Goal: Check status: Check status

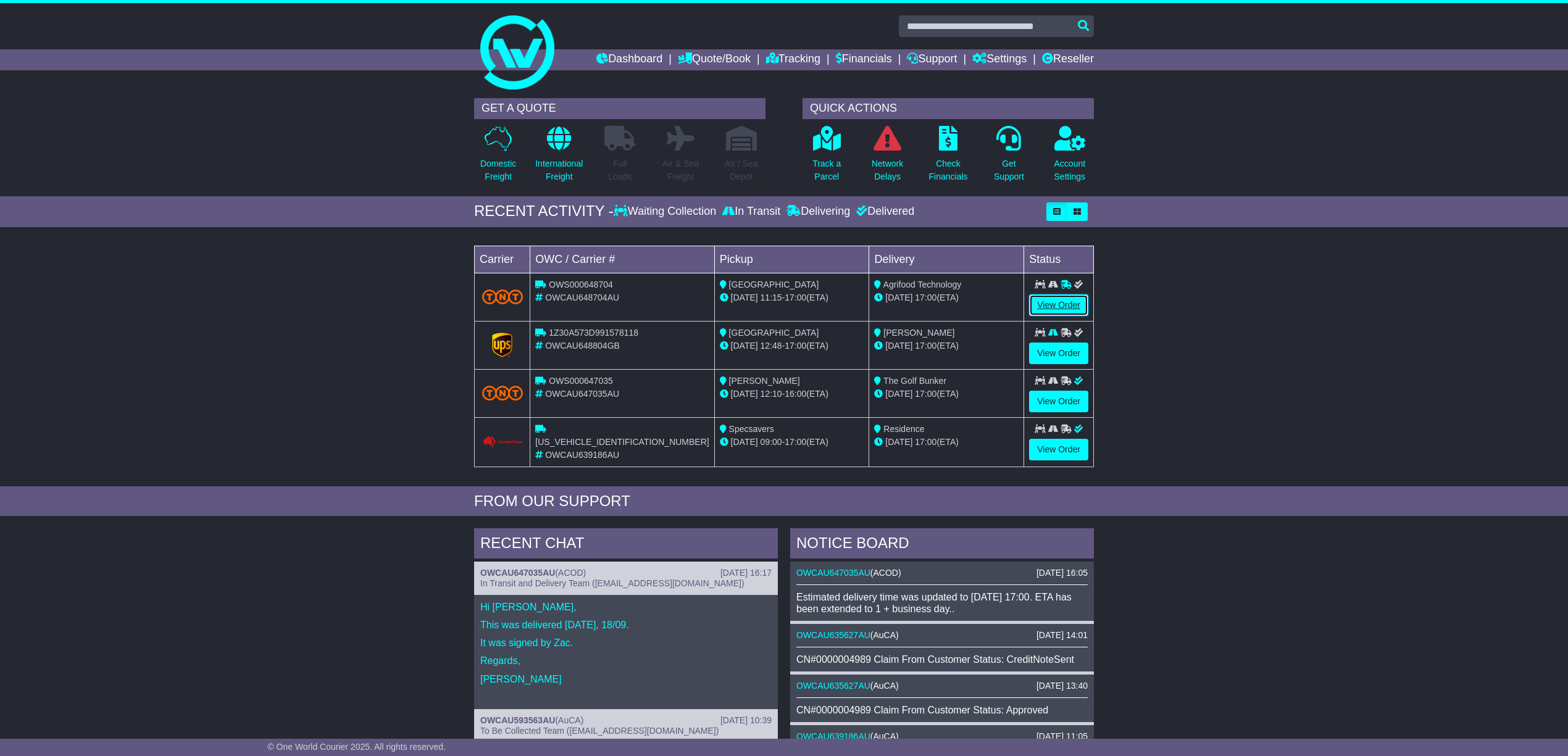
click at [1049, 304] on link "View Order" at bounding box center [1058, 305] width 59 height 22
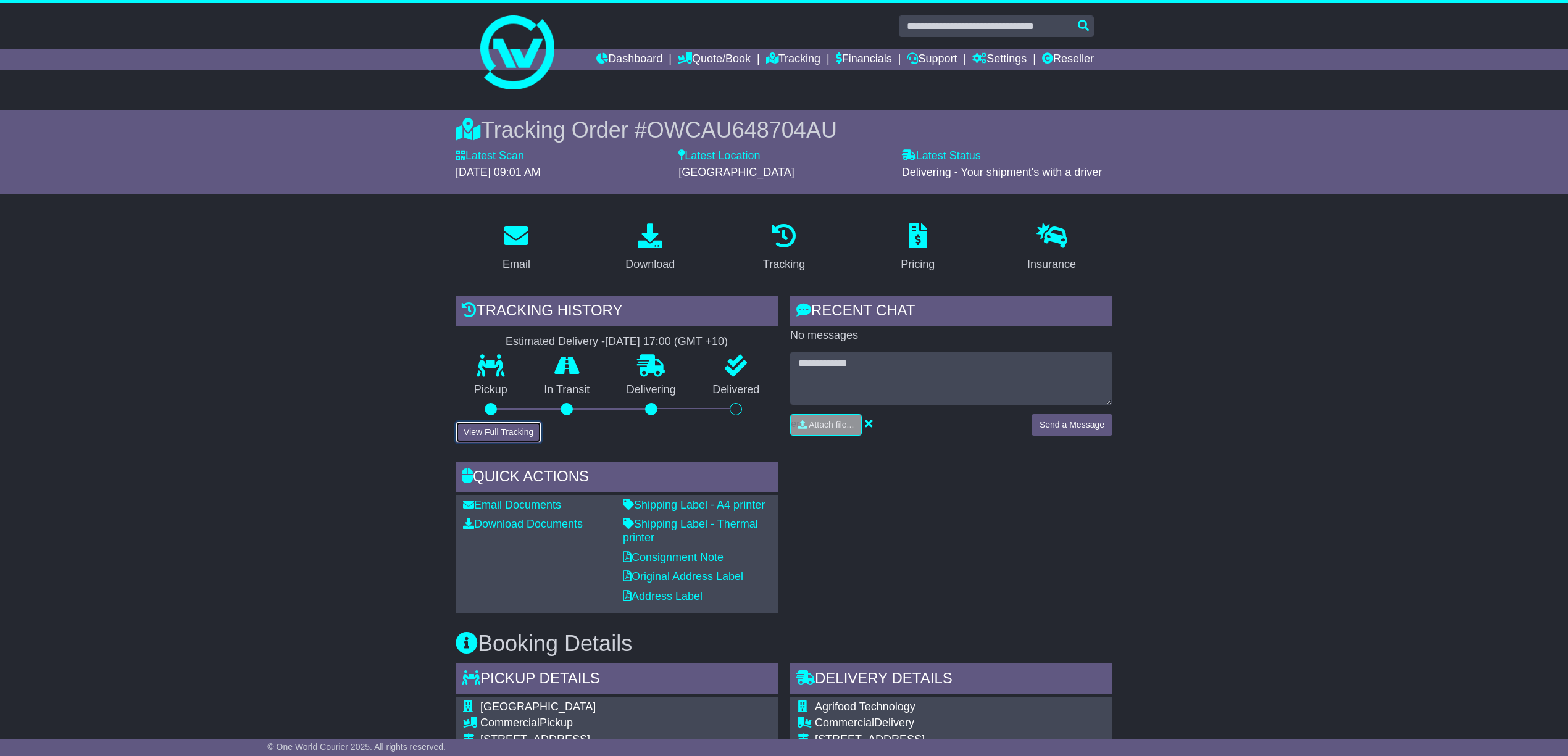
click at [487, 425] on button "View Full Tracking" at bounding box center [498, 432] width 86 height 22
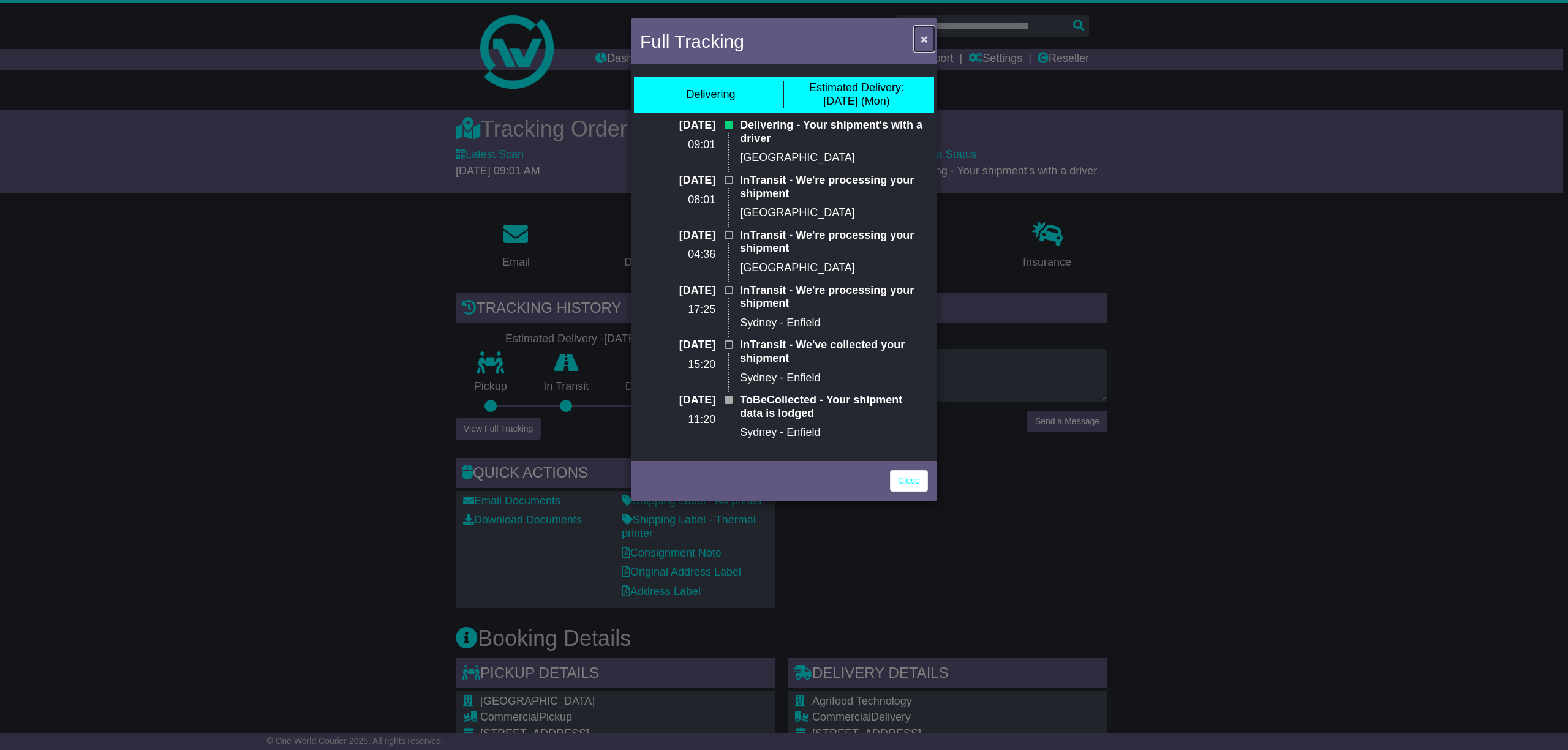
click at [924, 37] on span "×" at bounding box center [924, 38] width 8 height 14
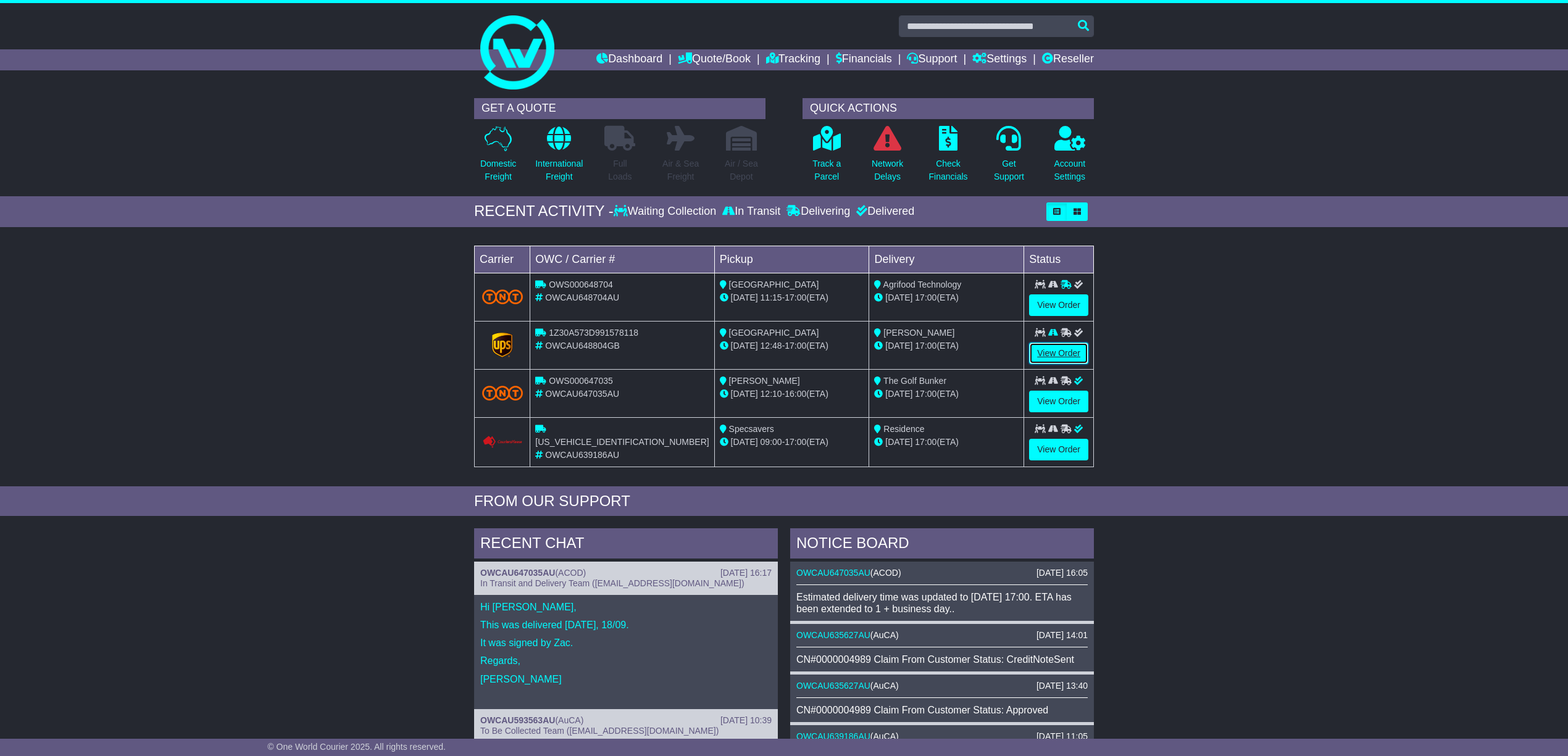
click at [1060, 351] on link "View Order" at bounding box center [1058, 353] width 59 height 22
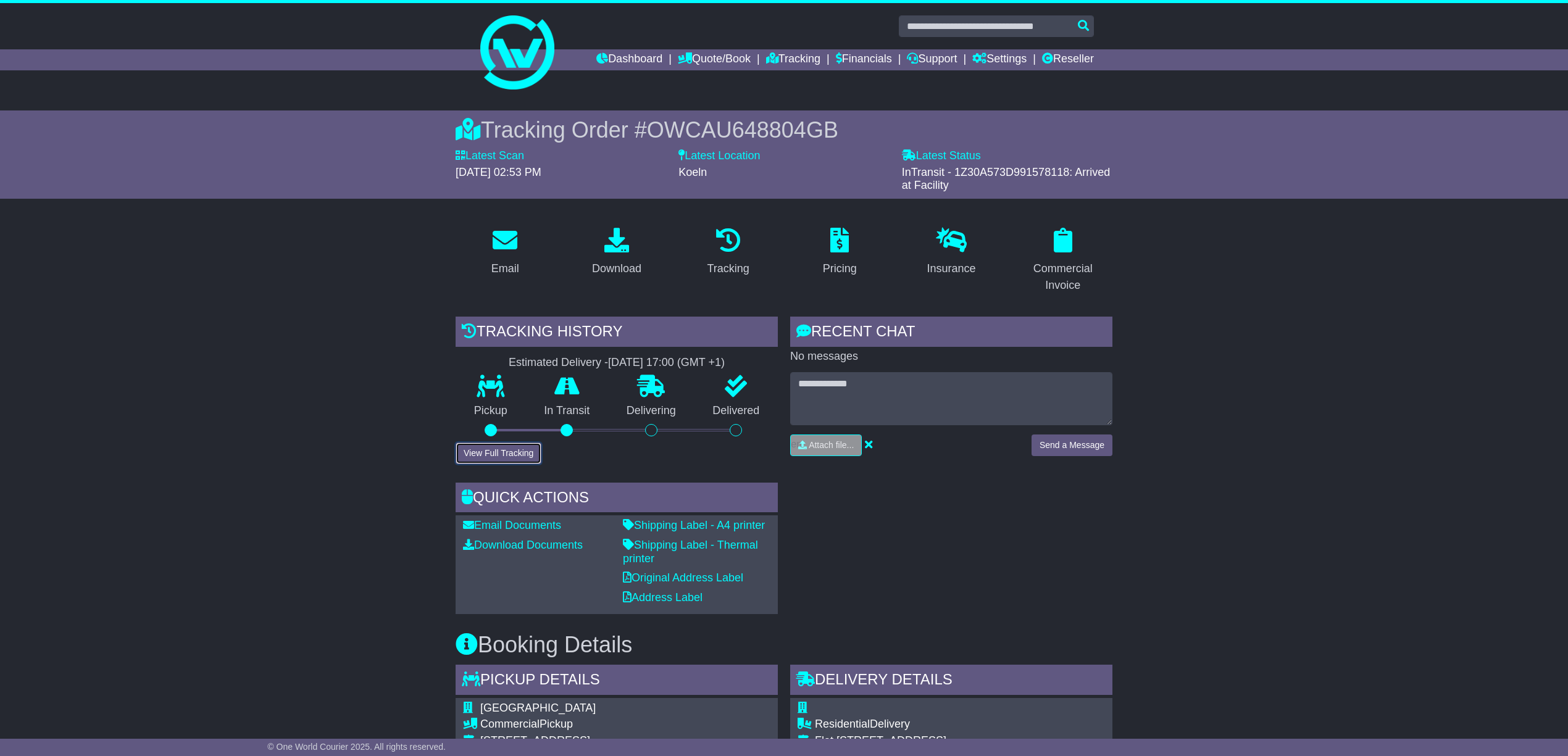
click at [502, 447] on button "View Full Tracking" at bounding box center [498, 453] width 86 height 22
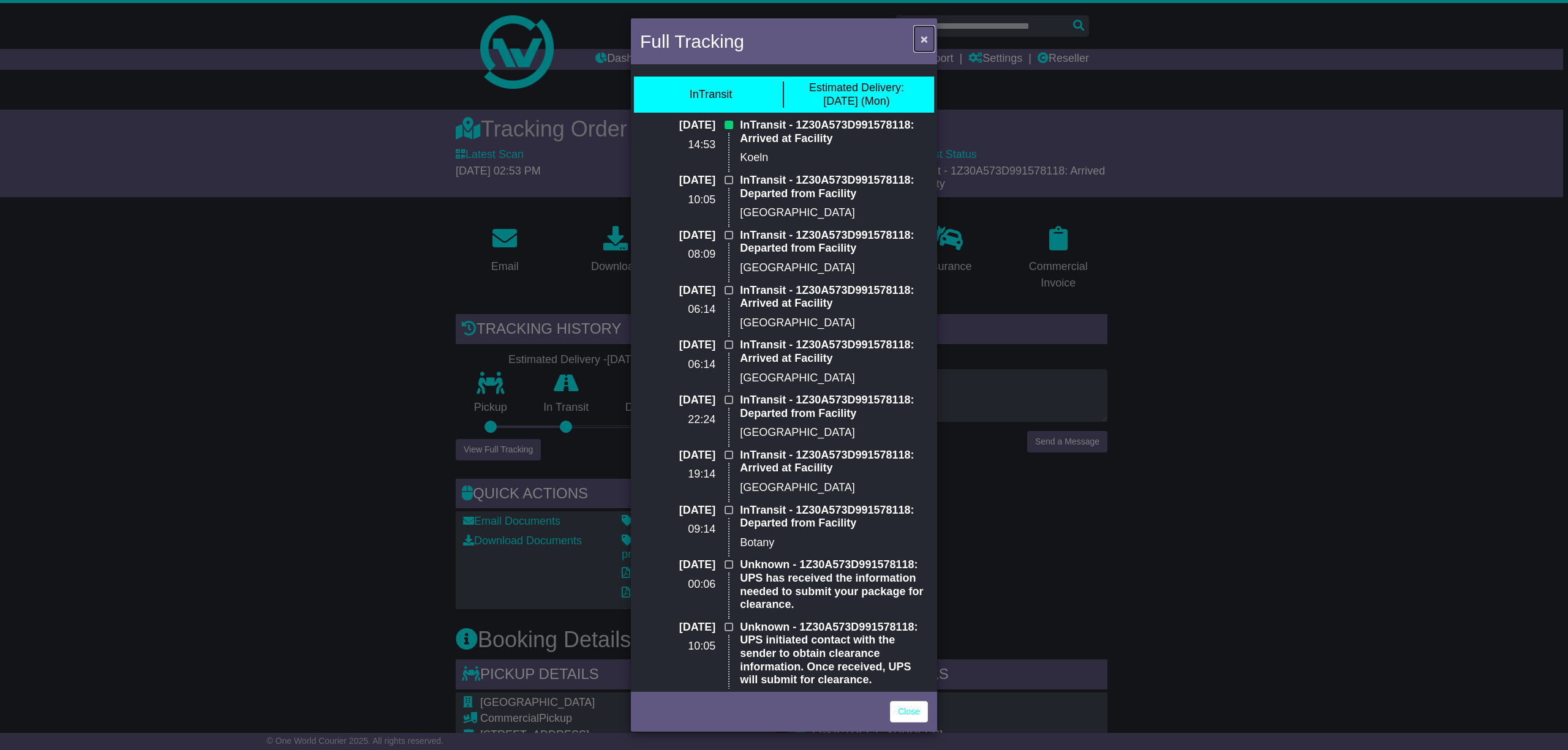
click at [924, 37] on span "×" at bounding box center [924, 38] width 8 height 14
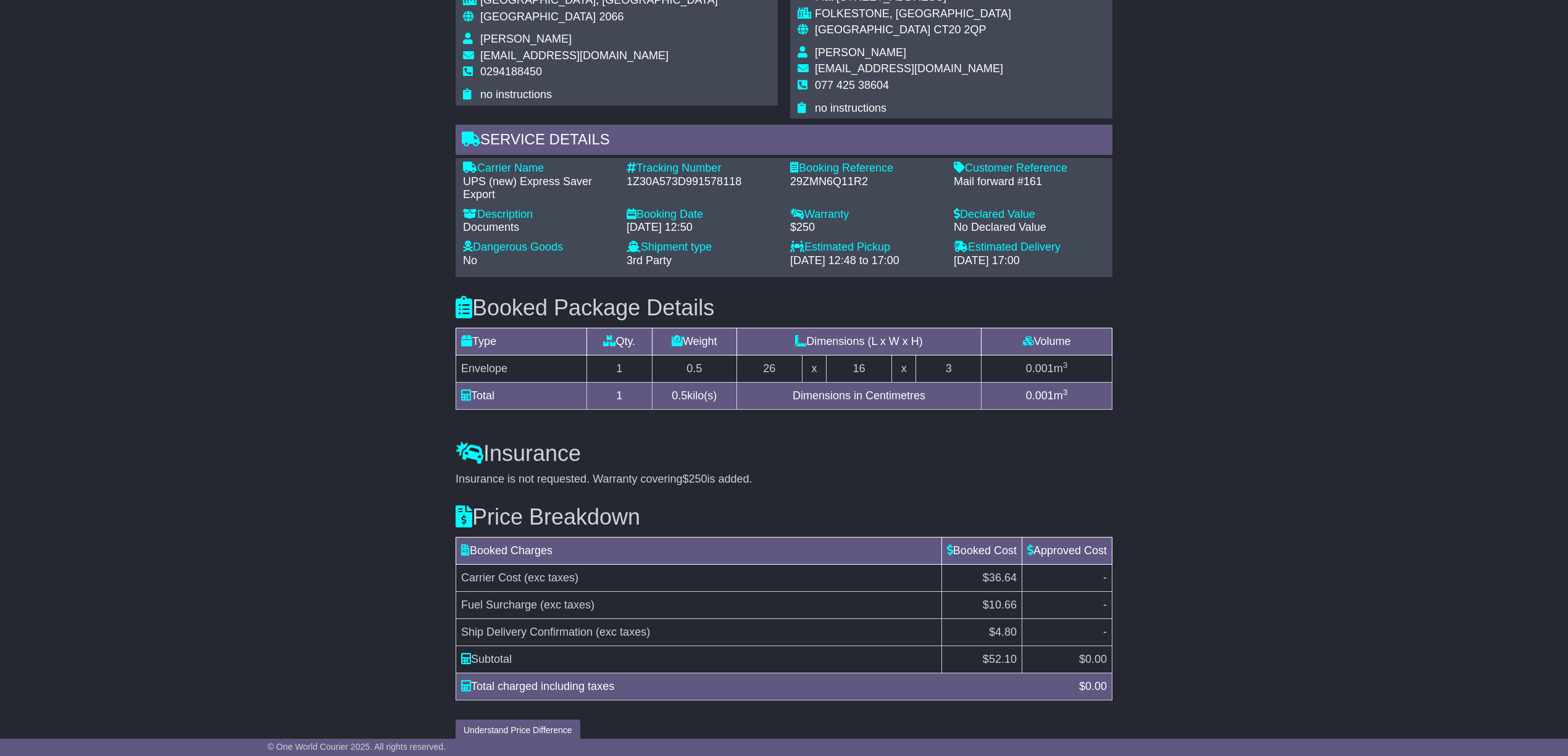
scroll to position [785, 0]
